Goal: Navigation & Orientation: Find specific page/section

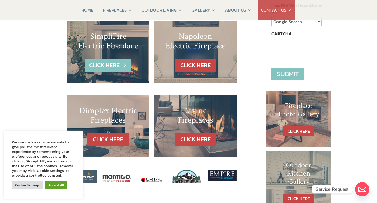
scroll to position [184, 0]
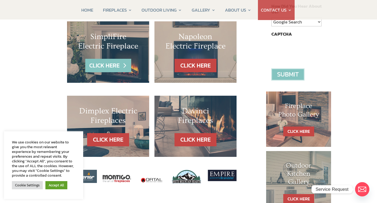
click at [102, 61] on link "CLICK HERE" at bounding box center [108, 65] width 46 height 13
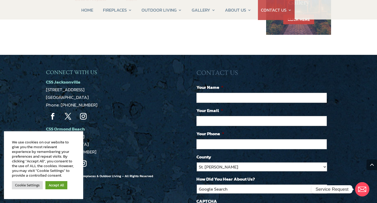
scroll to position [402, 0]
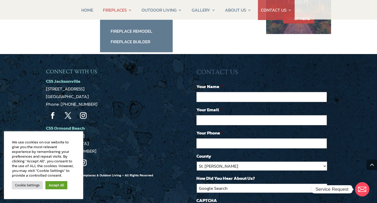
click at [107, 11] on link "FIREPLACES" at bounding box center [117, 10] width 29 height 20
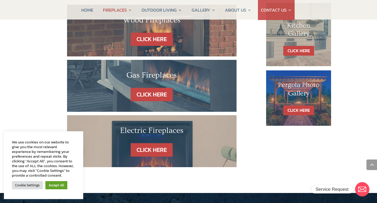
scroll to position [338, 0]
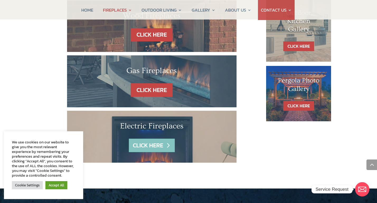
click at [152, 139] on link "CLICK HERE" at bounding box center [152, 145] width 46 height 13
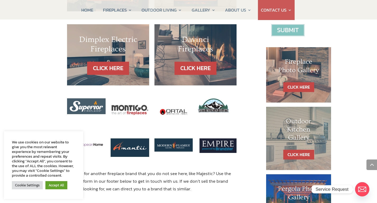
scroll to position [227, 0]
